Goal: Information Seeking & Learning: Learn about a topic

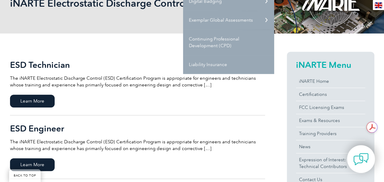
scroll to position [103, 0]
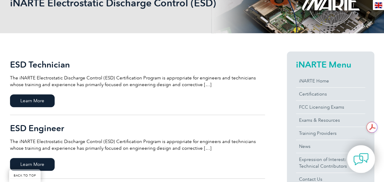
click at [138, 93] on link "ESD Technician The iNARTE Electrostatic Discharge Control (ESD) Certification P…" at bounding box center [137, 82] width 255 height 63
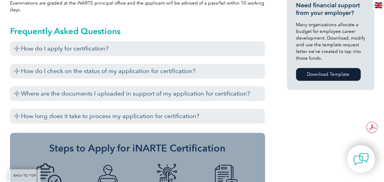
scroll to position [445, 0]
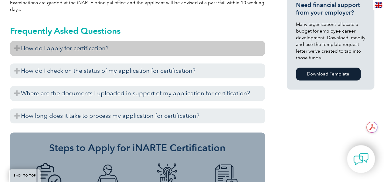
click at [23, 41] on h3 "How do I apply for certification?" at bounding box center [137, 48] width 255 height 15
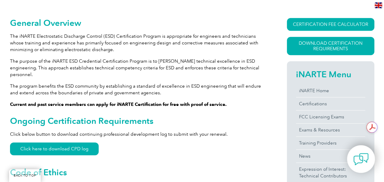
scroll to position [156, 0]
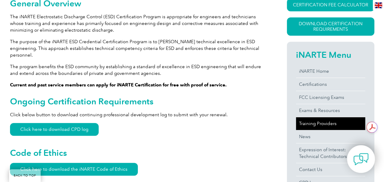
click at [314, 121] on link "Training Providers" at bounding box center [330, 123] width 69 height 13
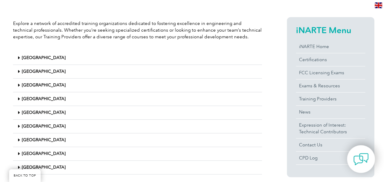
scroll to position [138, 0]
click at [20, 69] on span at bounding box center [20, 71] width 4 height 5
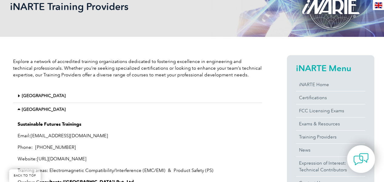
scroll to position [0, 0]
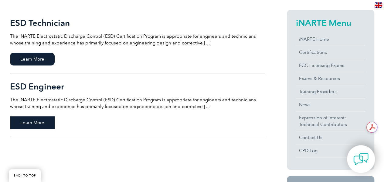
click at [37, 119] on span "Learn More" at bounding box center [32, 122] width 45 height 13
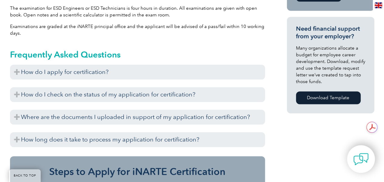
scroll to position [422, 0]
click at [324, 94] on link "Download Template" at bounding box center [328, 97] width 65 height 13
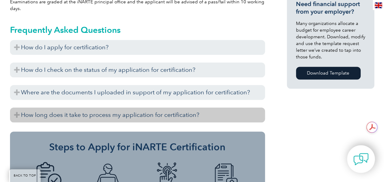
scroll to position [446, 0]
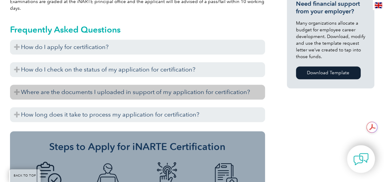
click at [121, 85] on h3 "Where are the documents I uploaded in support of my application for certificati…" at bounding box center [137, 91] width 255 height 15
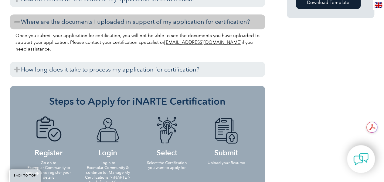
scroll to position [517, 0]
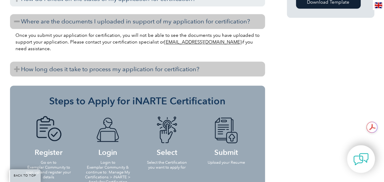
click at [119, 64] on h3 "How long does it take to process my application for certification?" at bounding box center [137, 68] width 255 height 15
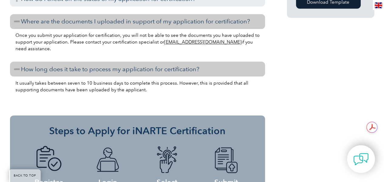
click at [119, 64] on h3 "How long does it take to process my application for certification?" at bounding box center [137, 68] width 255 height 15
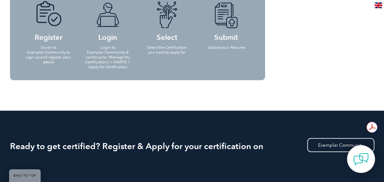
scroll to position [631, 0]
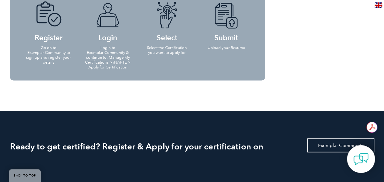
click at [329, 141] on link "Exemplar Community" at bounding box center [340, 145] width 67 height 14
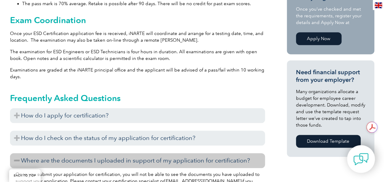
scroll to position [378, 0]
